Goal: Task Accomplishment & Management: Use online tool/utility

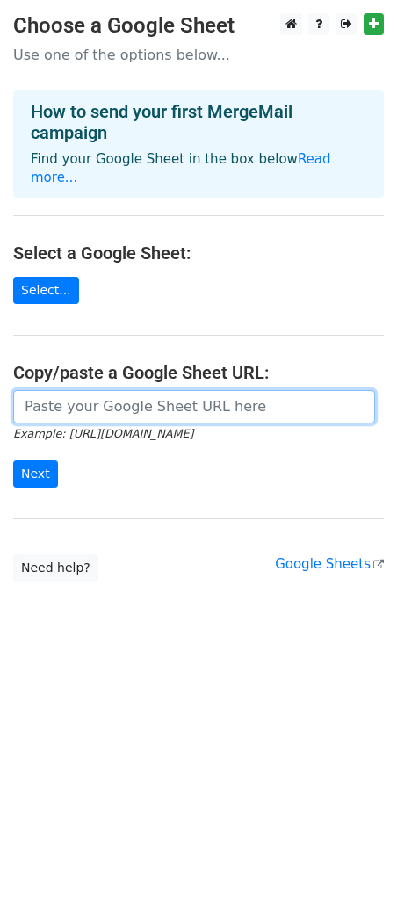
click at [121, 390] on input "url" at bounding box center [194, 406] width 362 height 33
paste input "https://docs.google.com/spreadsheets/d/1zZ_xYJpNyd-rA_bGiJhmT2VyOXjKLLiR-P6H4Z8…"
type input "https://docs.google.com/spreadsheets/d/1zZ_xYJpNyd-rA_bGiJhmT2VyOXjKLLiR-P6H4Z8…"
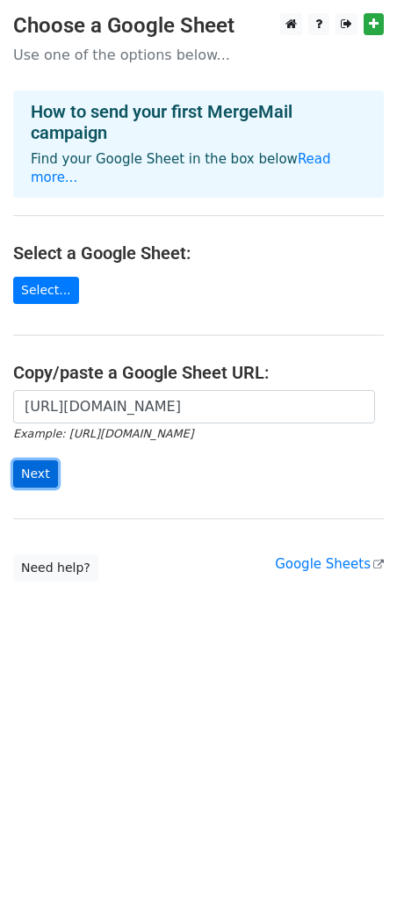
scroll to position [0, 0]
click at [33, 460] on input "Next" at bounding box center [35, 473] width 45 height 27
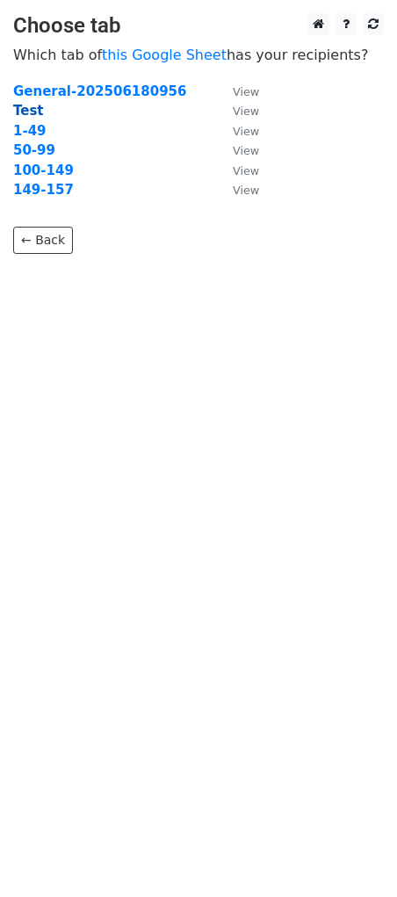
click at [19, 113] on strong "Test" at bounding box center [28, 111] width 31 height 16
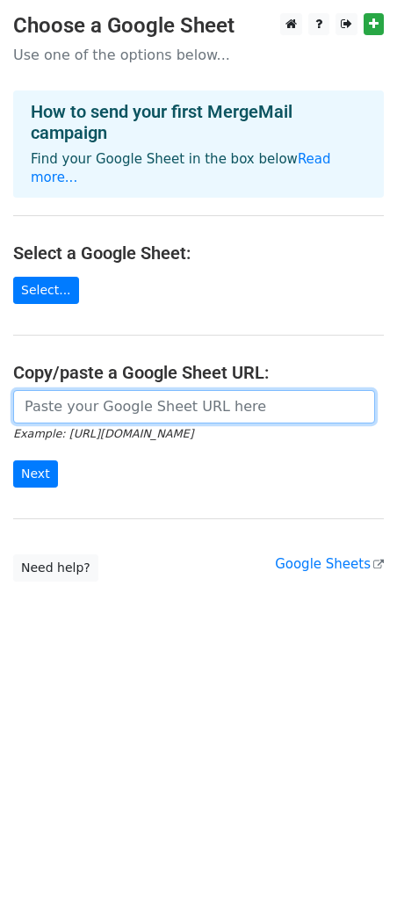
click at [141, 390] on input "url" at bounding box center [194, 406] width 362 height 33
paste input "[URL][DOMAIN_NAME]"
type input "[URL][DOMAIN_NAME]"
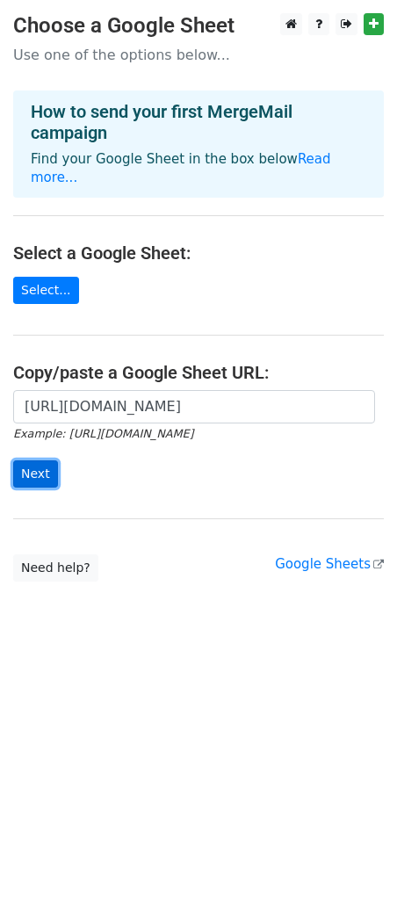
click at [38, 460] on input "Next" at bounding box center [35, 473] width 45 height 27
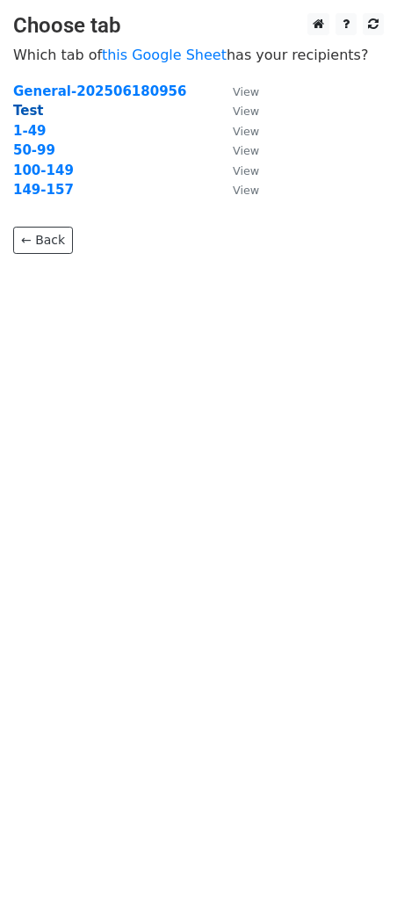
click at [33, 110] on strong "Test" at bounding box center [28, 111] width 31 height 16
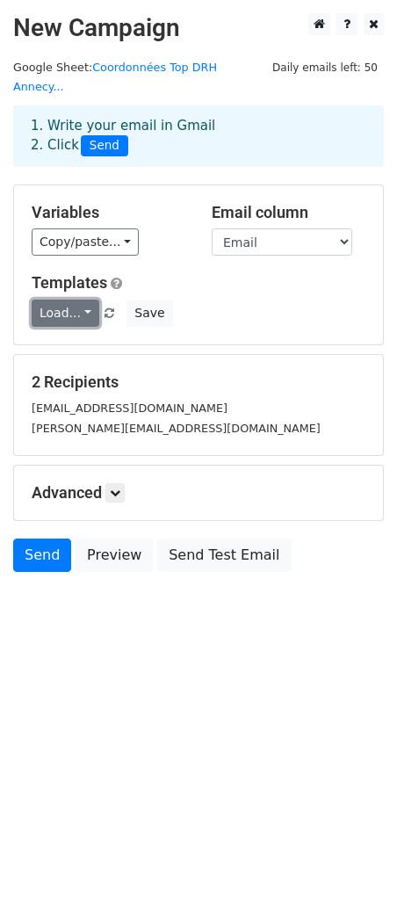
click at [87, 300] on link "Load..." at bounding box center [66, 313] width 68 height 27
click at [112, 488] on icon at bounding box center [115, 493] width 11 height 11
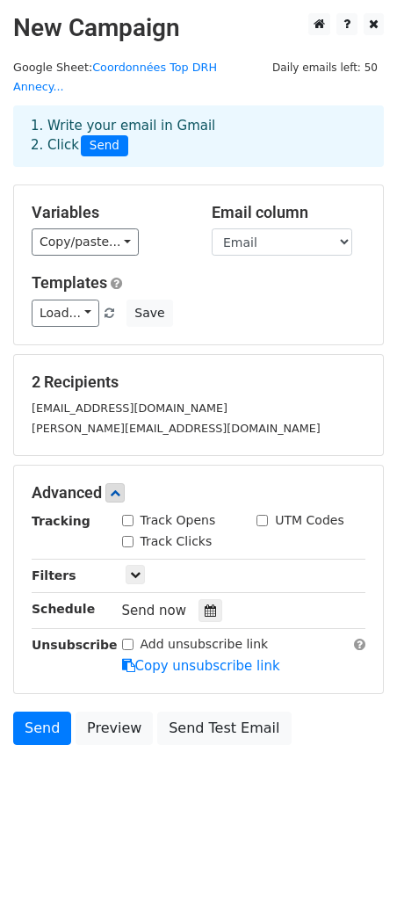
click at [124, 515] on input "Track Opens" at bounding box center [127, 520] width 11 height 11
checkbox input "true"
click at [130, 536] on input "Track Clicks" at bounding box center [127, 541] width 11 height 11
checkbox input "true"
click at [135, 569] on icon at bounding box center [135, 574] width 11 height 11
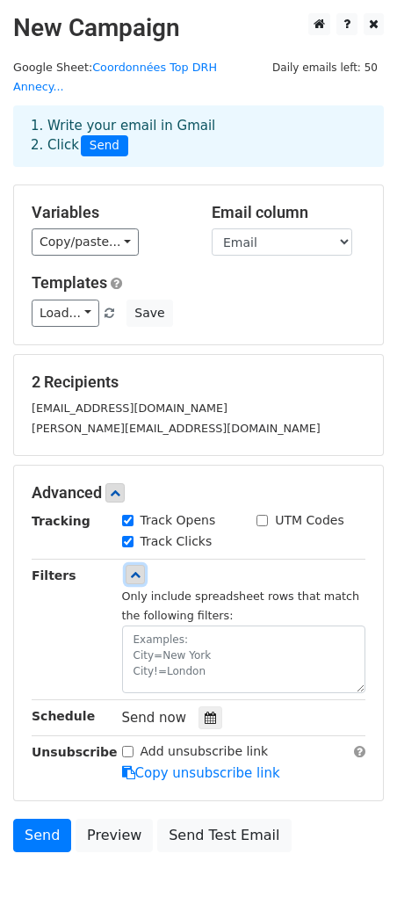
click at [135, 569] on icon at bounding box center [135, 574] width 11 height 11
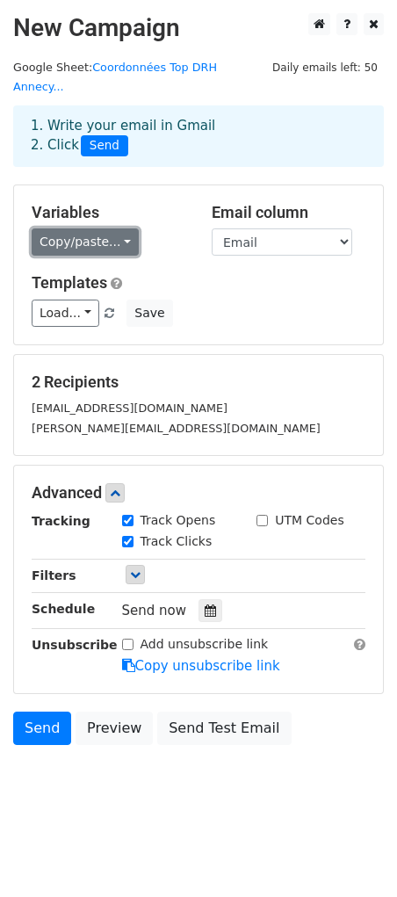
click at [109, 228] on link "Copy/paste..." at bounding box center [85, 241] width 107 height 27
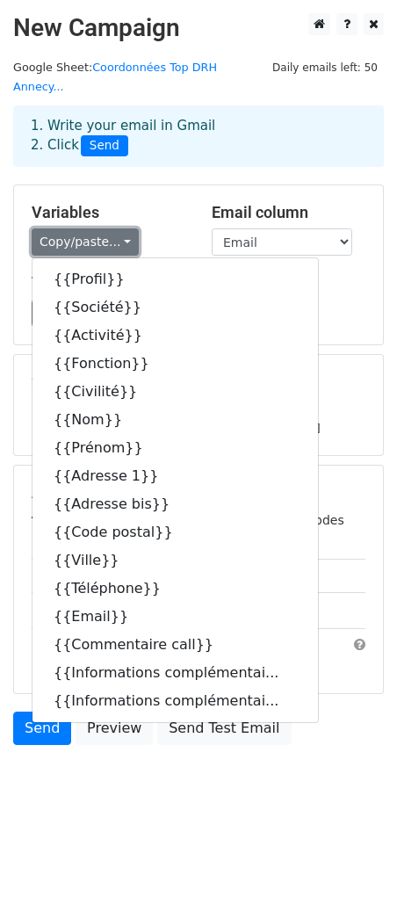
click at [109, 228] on link "Copy/paste..." at bounding box center [85, 241] width 107 height 27
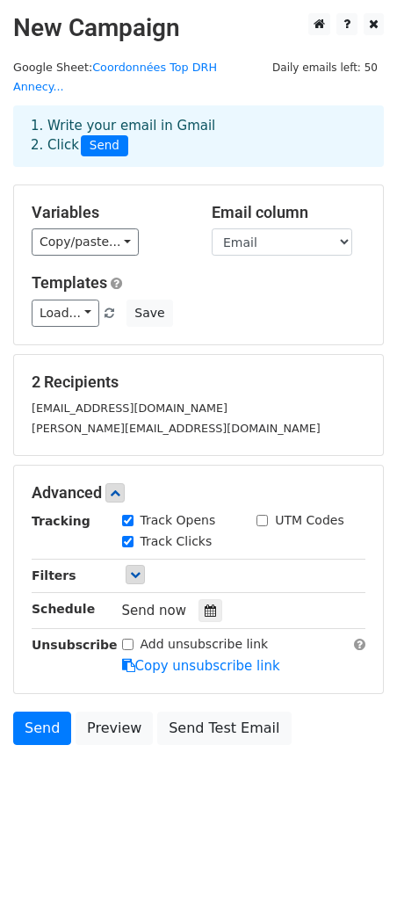
click at [97, 135] on span "Send" at bounding box center [104, 145] width 47 height 21
click at [43, 712] on link "Send" at bounding box center [42, 728] width 58 height 33
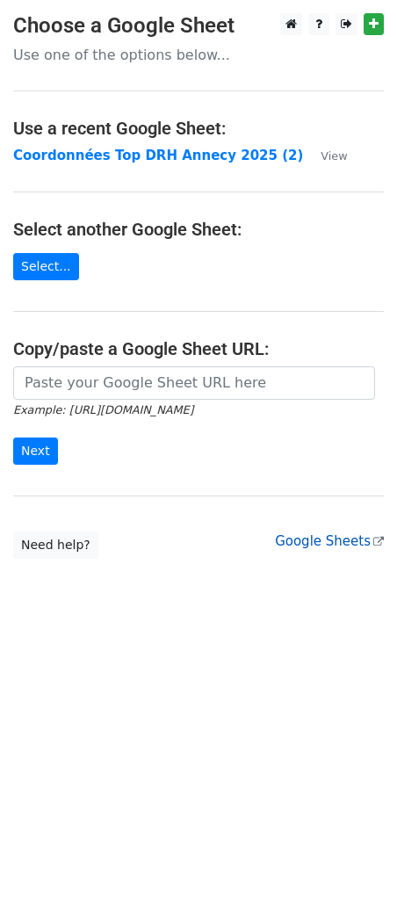
click at [329, 533] on link "Google Sheets" at bounding box center [329, 541] width 109 height 16
click at [145, 18] on h3 "Choose a Google Sheet" at bounding box center [198, 25] width 371 height 25
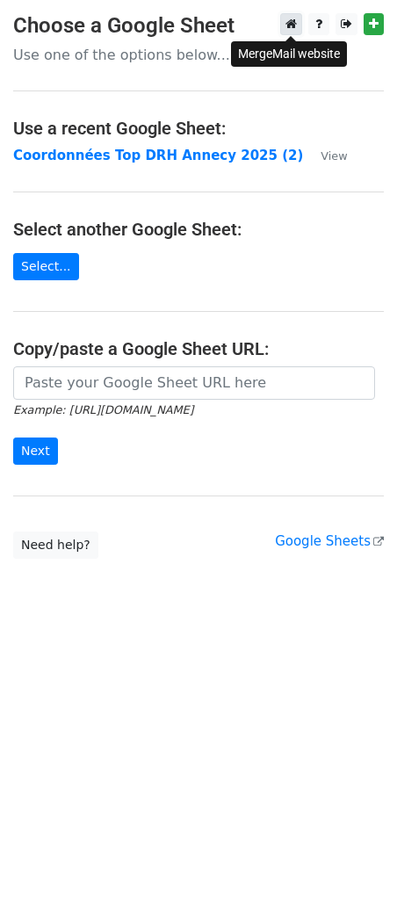
click at [294, 16] on link at bounding box center [291, 24] width 22 height 22
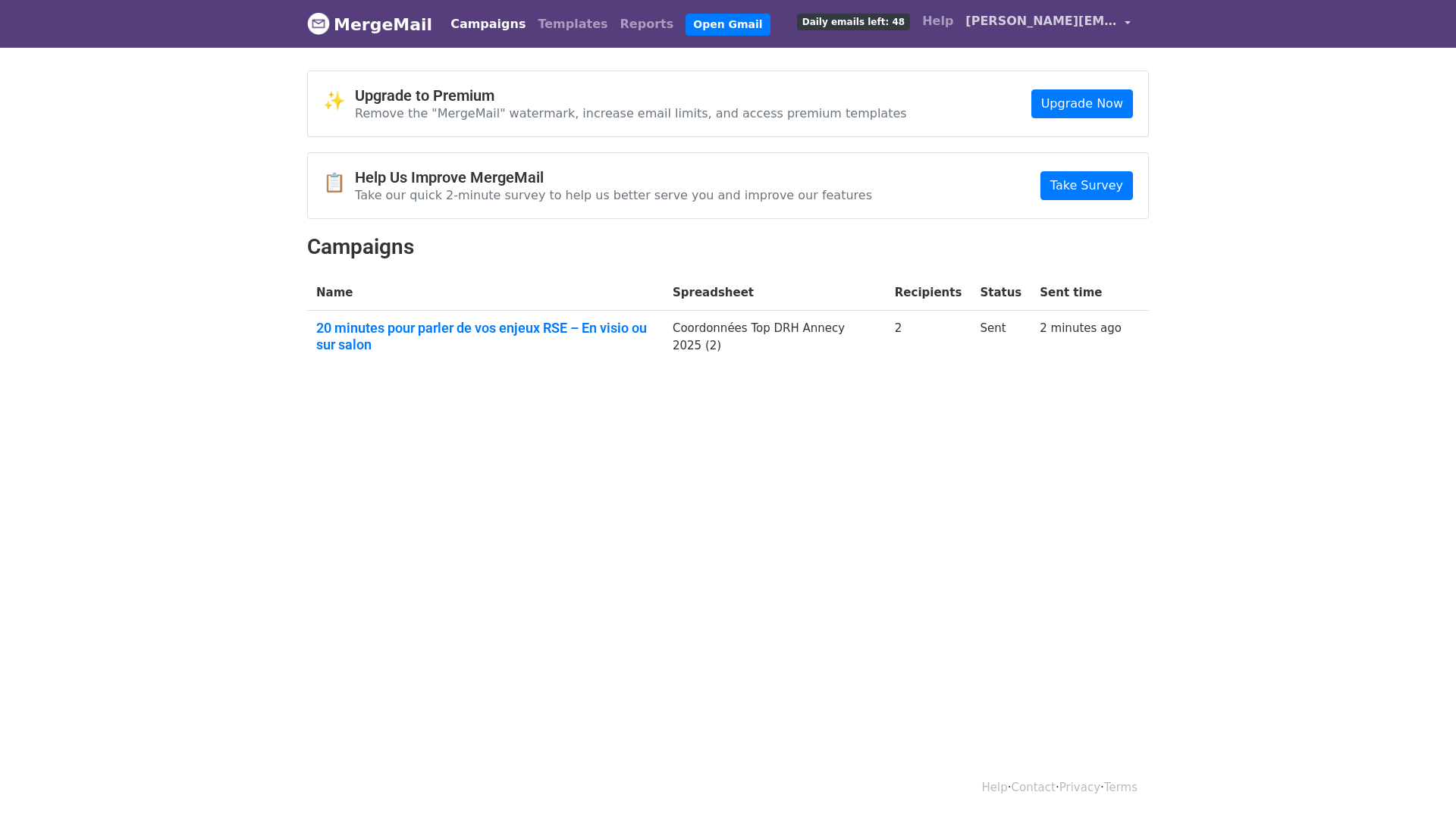
click at [1072, 18] on span "arthur@orki.green" at bounding box center [1042, 21] width 152 height 18
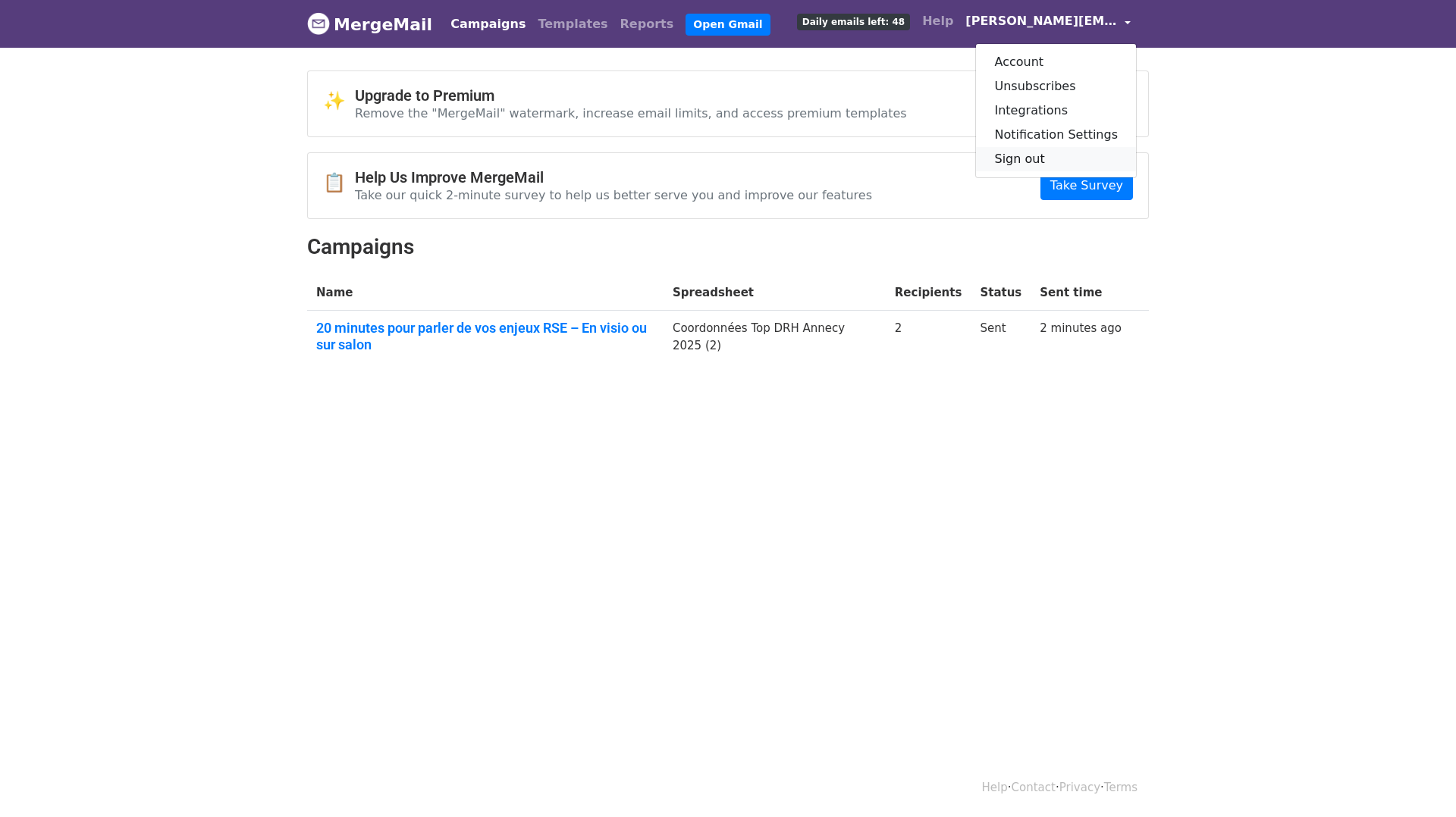
click at [1053, 160] on link "Sign out" at bounding box center [1056, 159] width 160 height 24
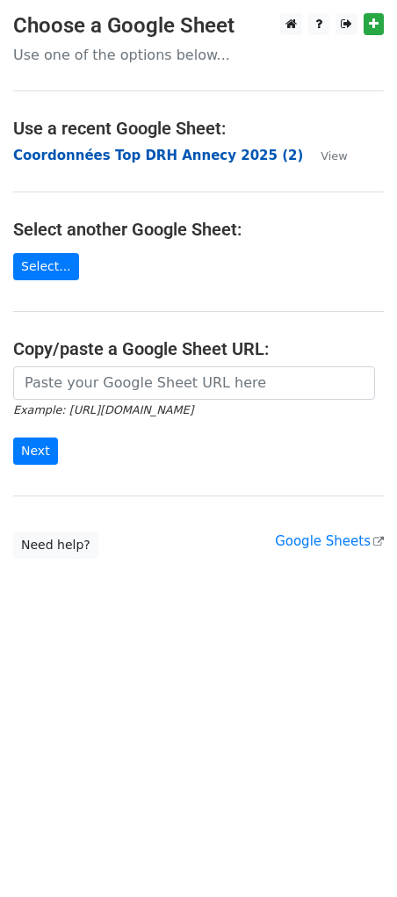
click at [127, 159] on strong "Coordonnées Top DRH Annecy 2025 (2)" at bounding box center [158, 156] width 290 height 16
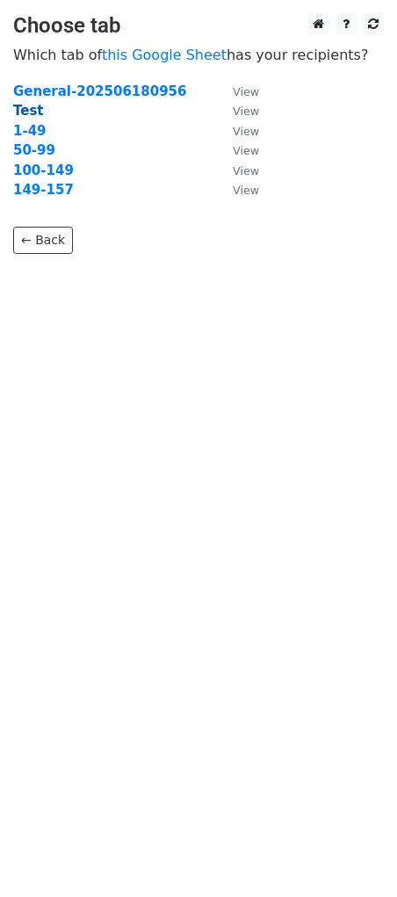
click at [35, 110] on strong "Test" at bounding box center [28, 111] width 31 height 16
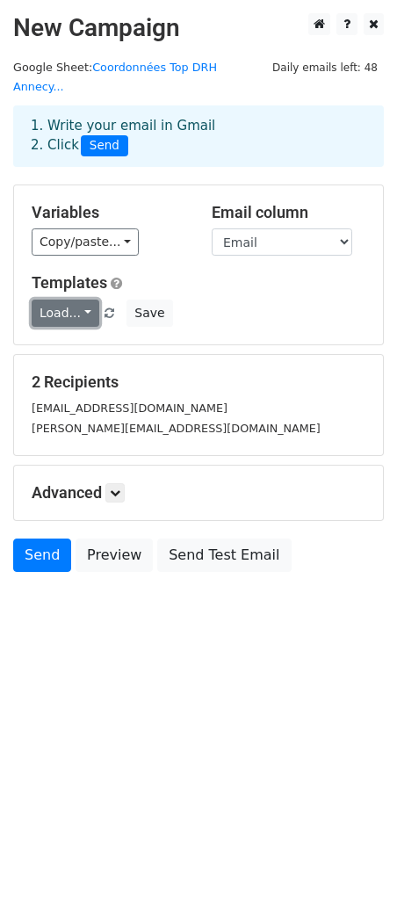
click at [79, 300] on link "Load..." at bounding box center [66, 313] width 68 height 27
click at [100, 338] on h6 "No templates saved" at bounding box center [115, 352] width 164 height 29
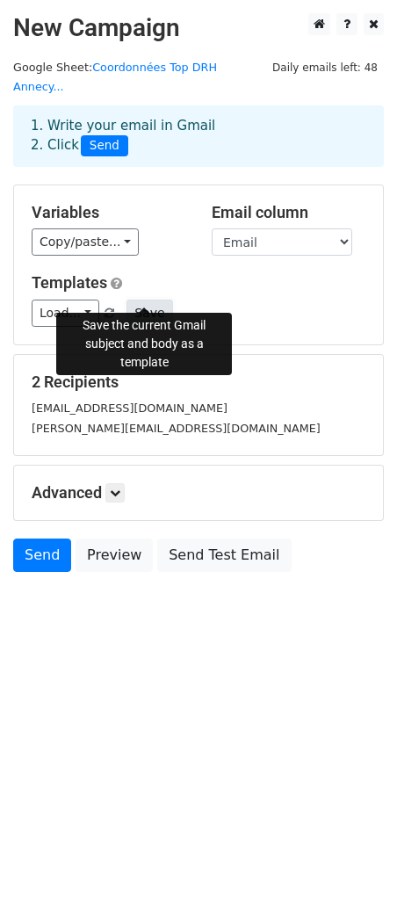
click at [138, 300] on button "Save" at bounding box center [150, 313] width 46 height 27
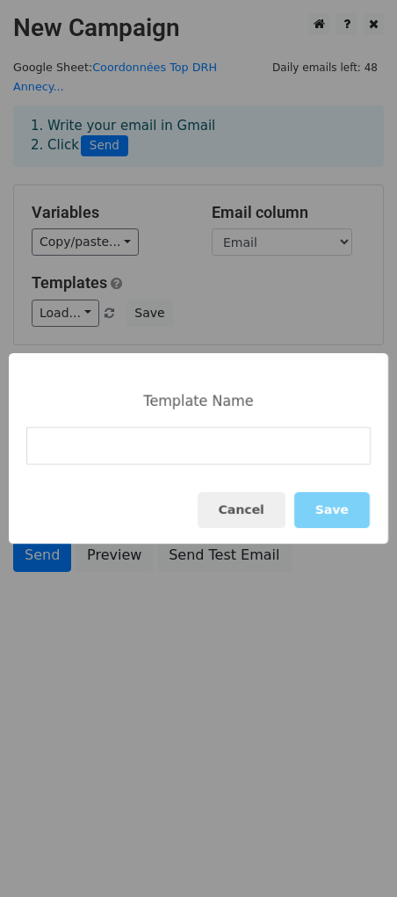
click at [174, 451] on input at bounding box center [198, 446] width 344 height 38
type input "Salons"
click at [334, 508] on button "Save" at bounding box center [332, 510] width 76 height 36
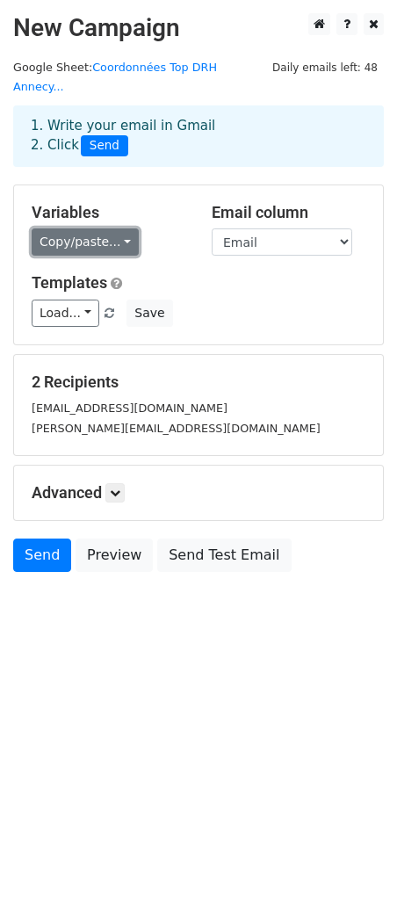
click at [85, 228] on link "Copy/paste..." at bounding box center [85, 241] width 107 height 27
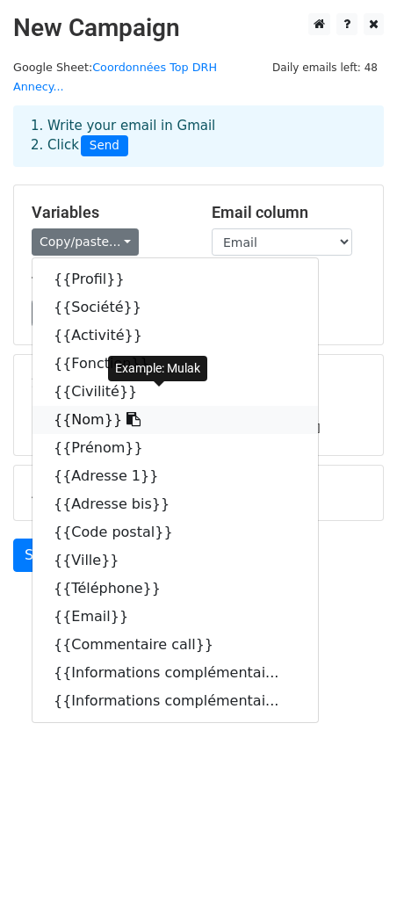
click at [90, 406] on link "{{Nom}}" at bounding box center [176, 420] width 286 height 28
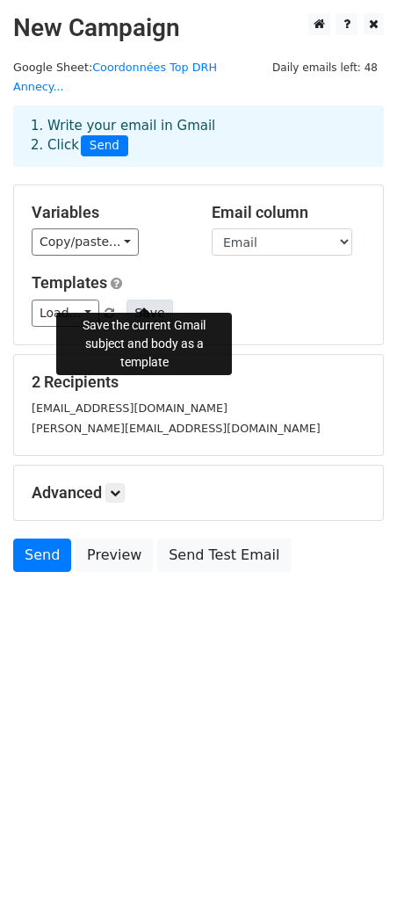
click at [156, 300] on button "Save" at bounding box center [150, 313] width 46 height 27
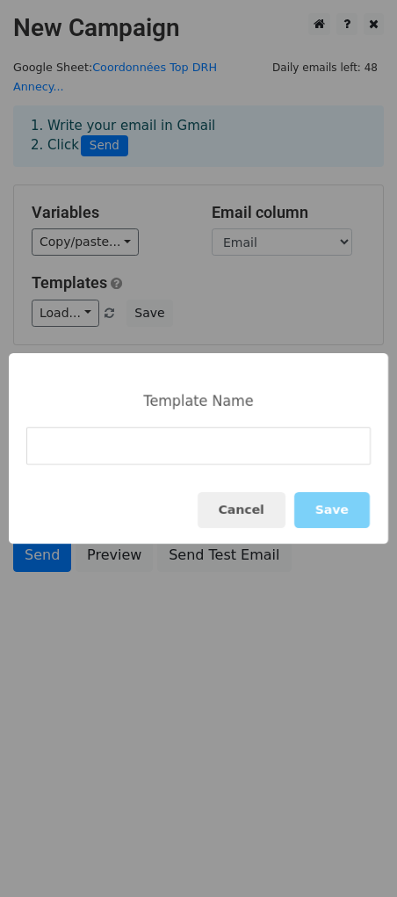
click at [83, 293] on div "Template Name Cancel Save" at bounding box center [198, 448] width 397 height 897
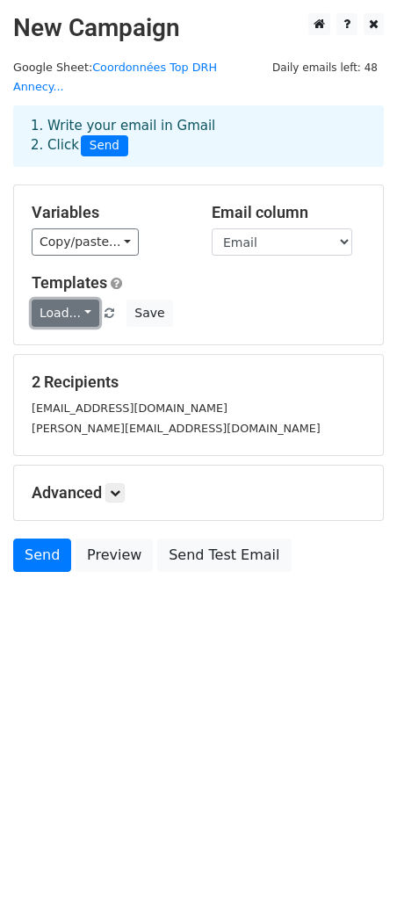
click at [69, 300] on link "Load..." at bounding box center [66, 313] width 68 height 27
click at [83, 339] on link "Salons" at bounding box center [102, 352] width 139 height 28
click at [72, 300] on link "Load..." at bounding box center [66, 313] width 68 height 27
click at [79, 300] on link "Load..." at bounding box center [66, 313] width 68 height 27
click at [77, 236] on div "Variables Copy/paste... {{Profil}} {{Société}} {{Activité}} {{Fonction}} {{Civi…" at bounding box center [198, 264] width 369 height 159
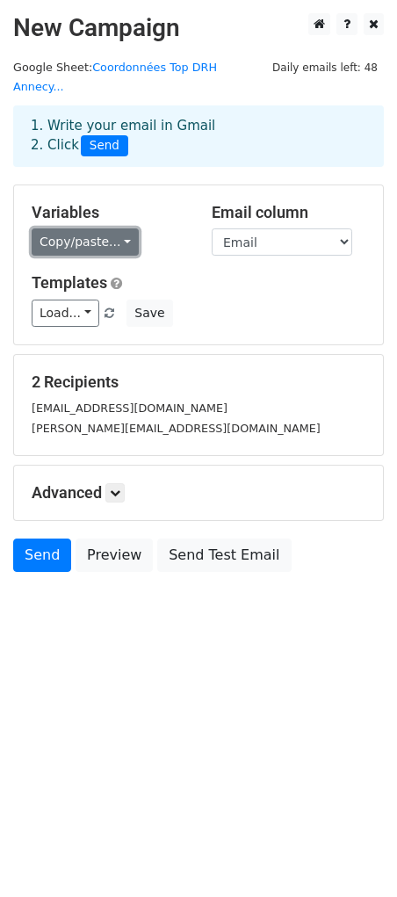
click at [77, 228] on link "Copy/paste..." at bounding box center [85, 241] width 107 height 27
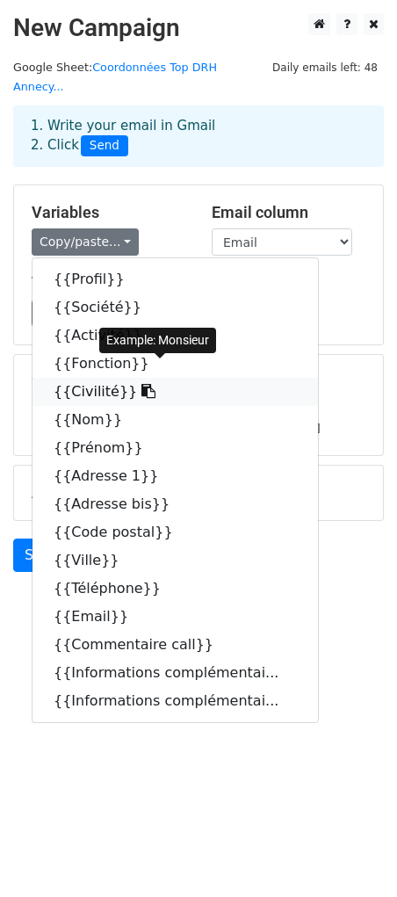
click at [90, 378] on link "{{Civilité}}" at bounding box center [176, 392] width 286 height 28
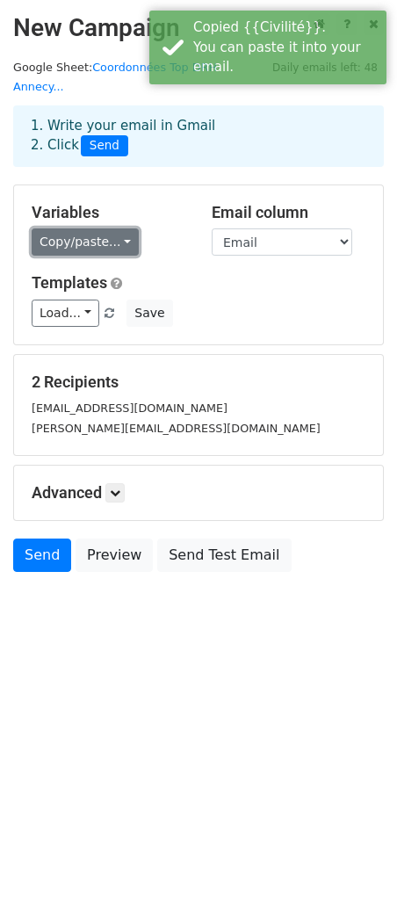
click at [67, 228] on link "Copy/paste..." at bounding box center [85, 241] width 107 height 27
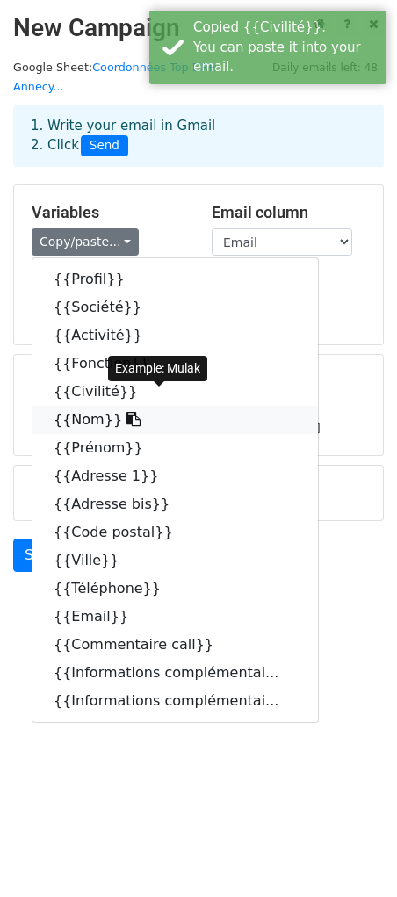
click at [127, 412] on icon at bounding box center [134, 419] width 14 height 14
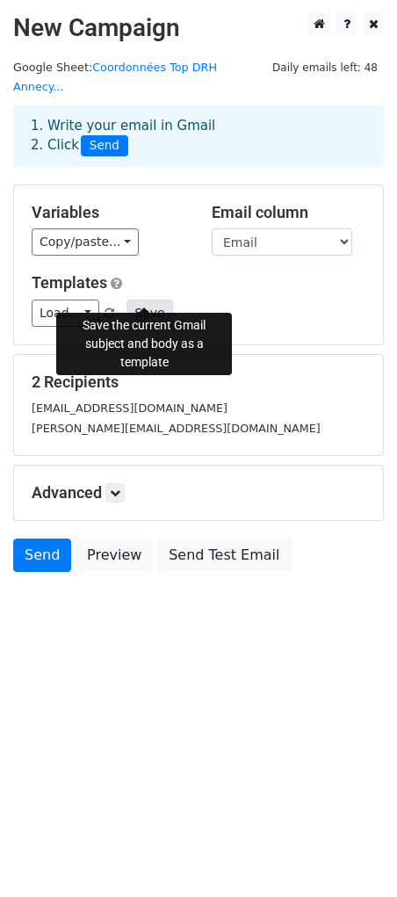
click at [151, 300] on button "Save" at bounding box center [150, 313] width 46 height 27
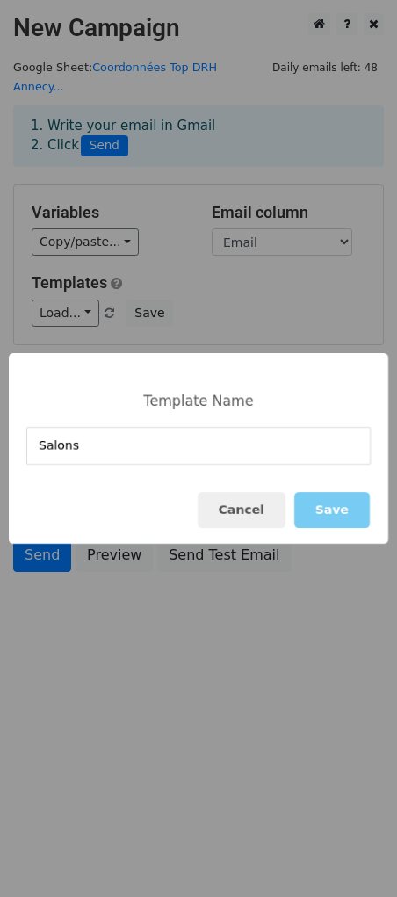
type input "Salons"
click at [328, 503] on button "Save" at bounding box center [332, 510] width 76 height 36
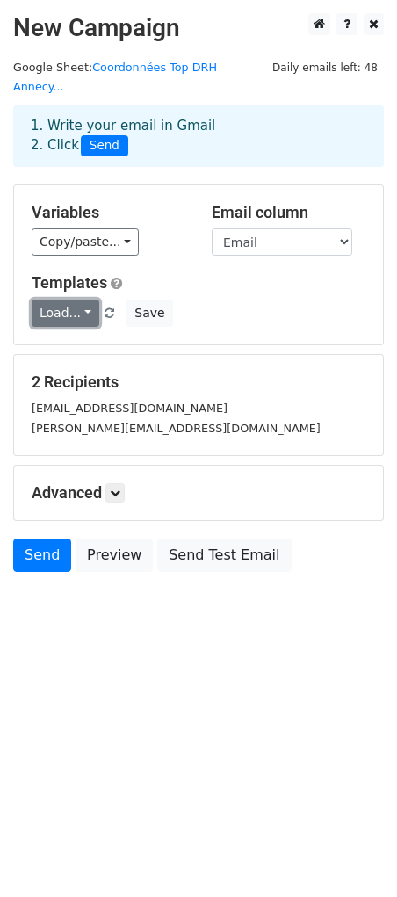
click at [68, 300] on link "Load..." at bounding box center [66, 313] width 68 height 27
click at [75, 338] on link "Salons" at bounding box center [102, 352] width 139 height 28
click at [234, 306] on div "Load... Salons Salons Save" at bounding box center [198, 313] width 360 height 27
click at [125, 483] on link at bounding box center [114, 492] width 19 height 19
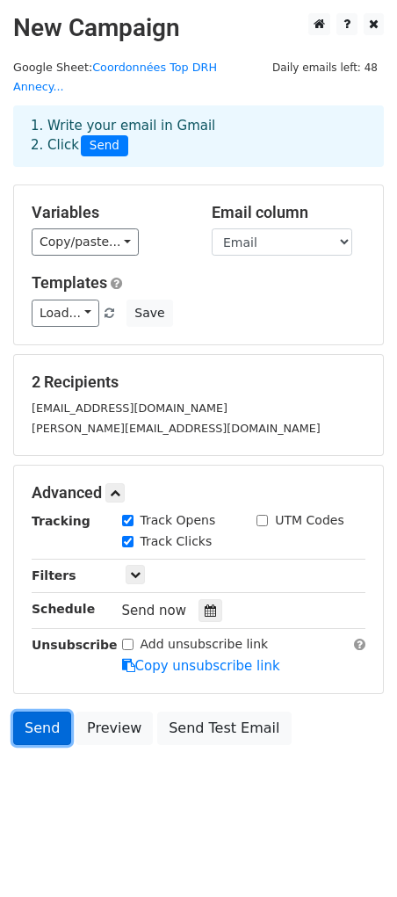
click at [39, 712] on link "Send" at bounding box center [42, 728] width 58 height 33
